Goal: Information Seeking & Learning: Learn about a topic

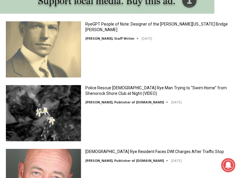
scroll to position [622, 0]
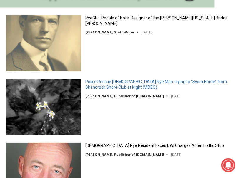
click at [96, 86] on link "Police Rescue [DEMOGRAPHIC_DATA] Rye Man Trying to “Swim Home” from Shenorock S…" at bounding box center [160, 84] width 150 height 11
